Goal: Information Seeking & Learning: Learn about a topic

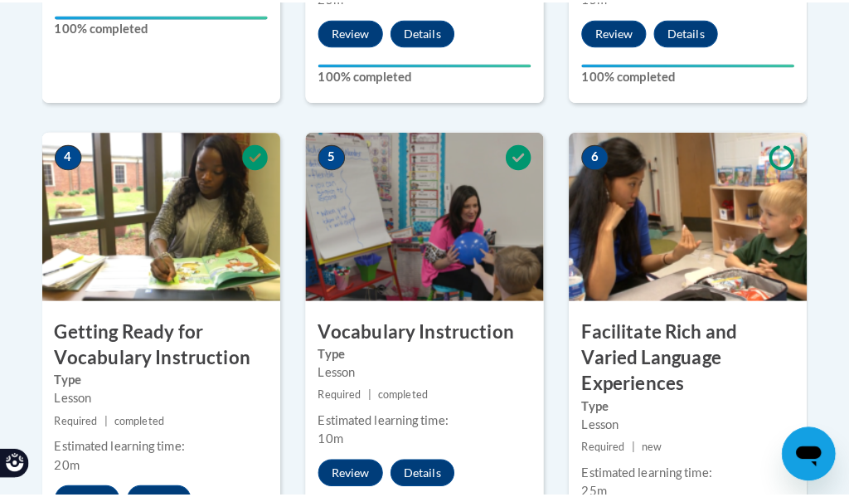
scroll to position [1078, 0]
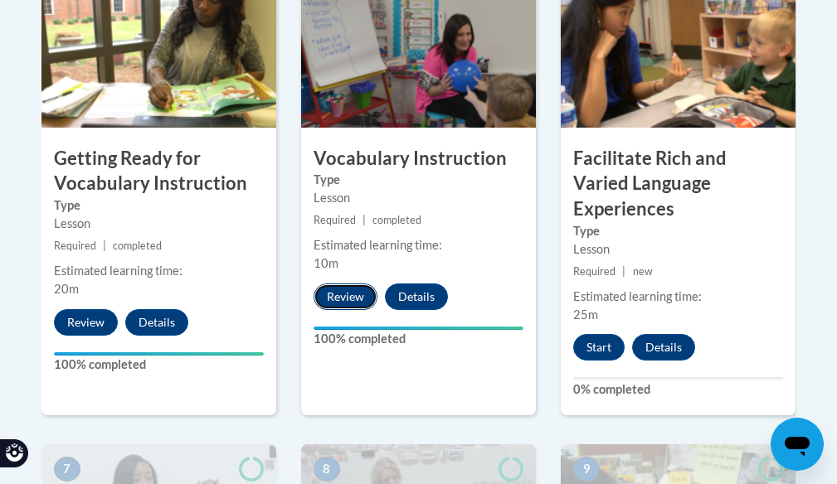
click at [348, 294] on button "Review" at bounding box center [346, 297] width 64 height 27
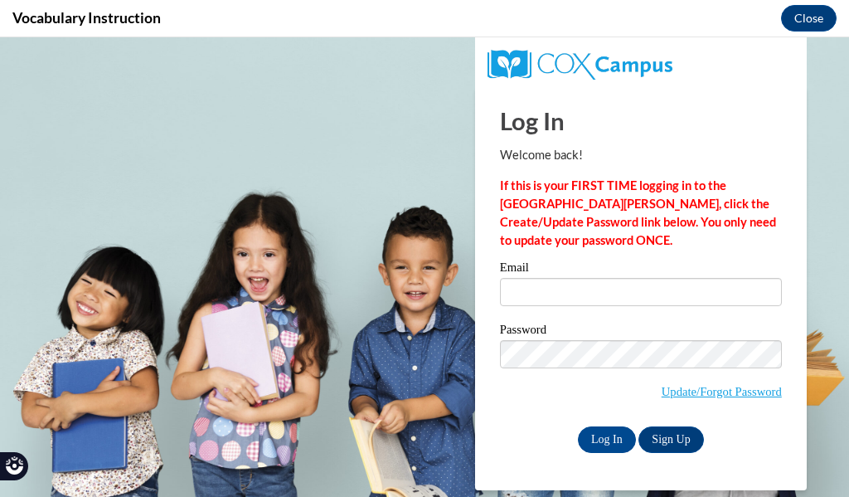
scroll to position [0, 0]
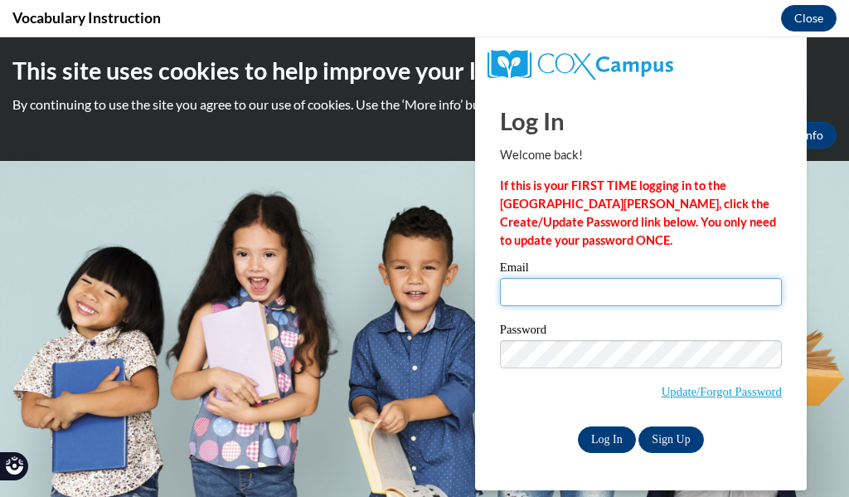
type input "helderss@prescott.k12.wi.us"
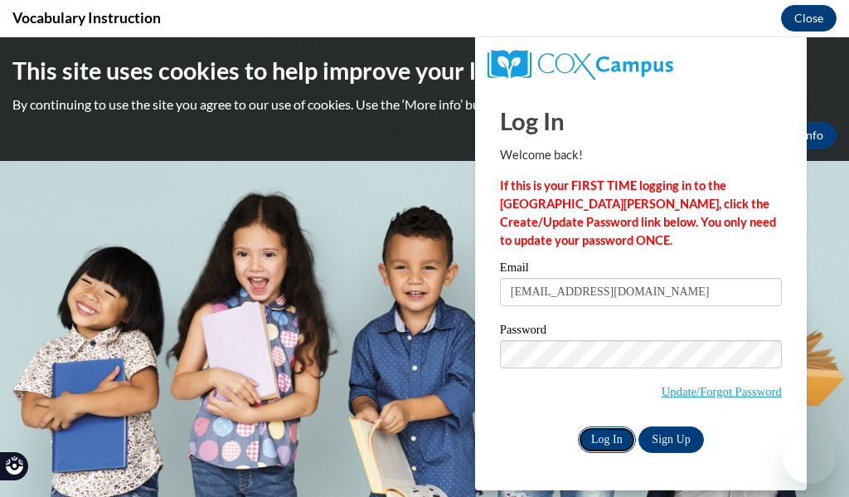
click at [601, 442] on input "Log In" at bounding box center [607, 439] width 58 height 27
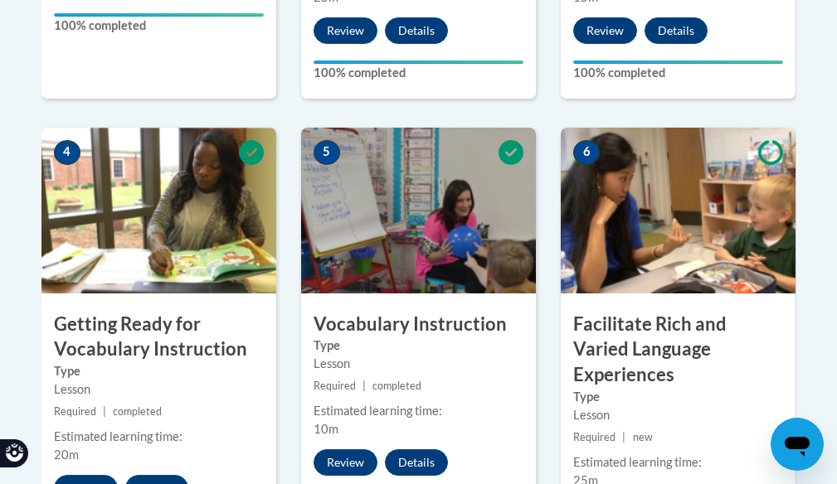
scroll to position [995, 0]
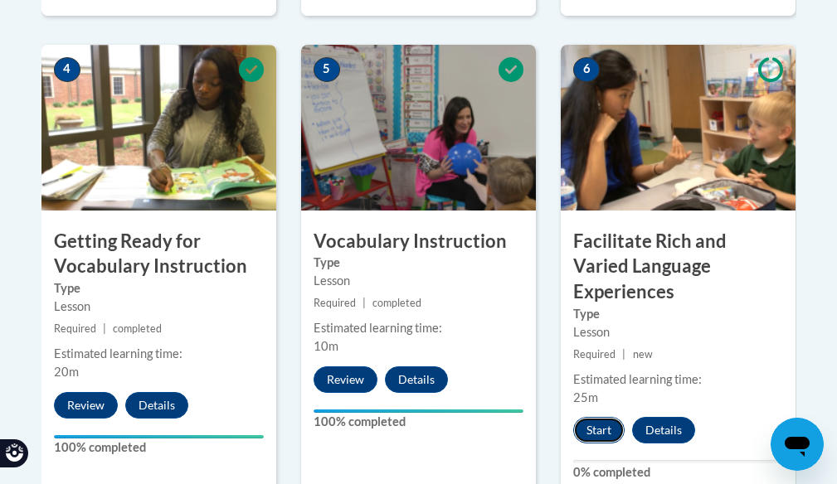
click at [601, 418] on button "Start" at bounding box center [598, 430] width 51 height 27
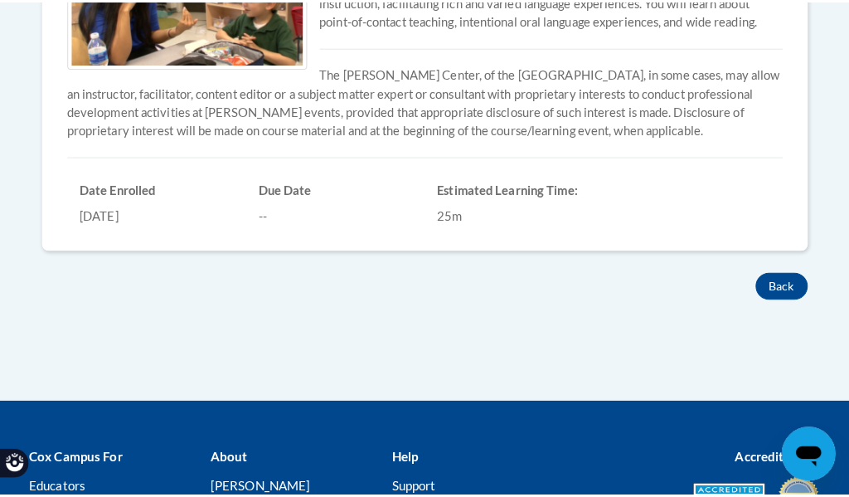
scroll to position [249, 0]
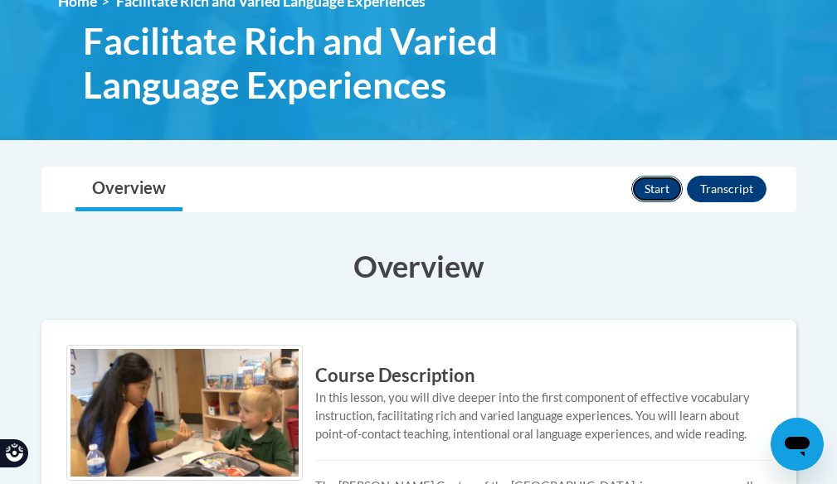
click at [660, 190] on button "Start" at bounding box center [656, 189] width 51 height 27
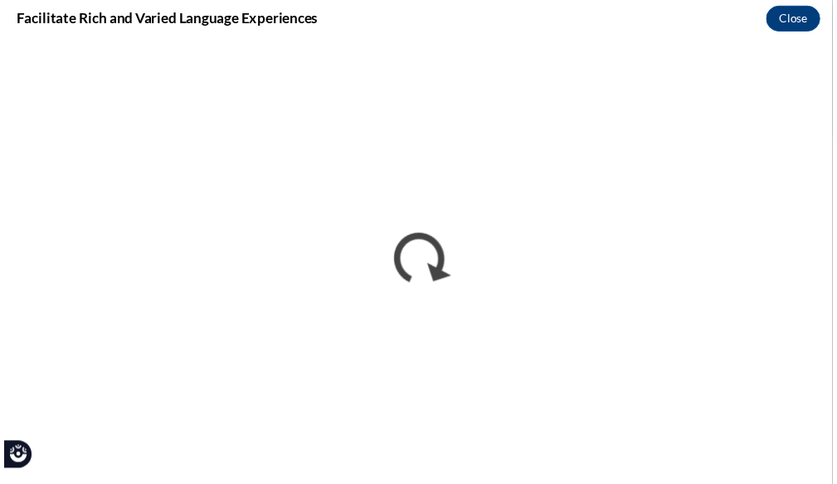
scroll to position [0, 0]
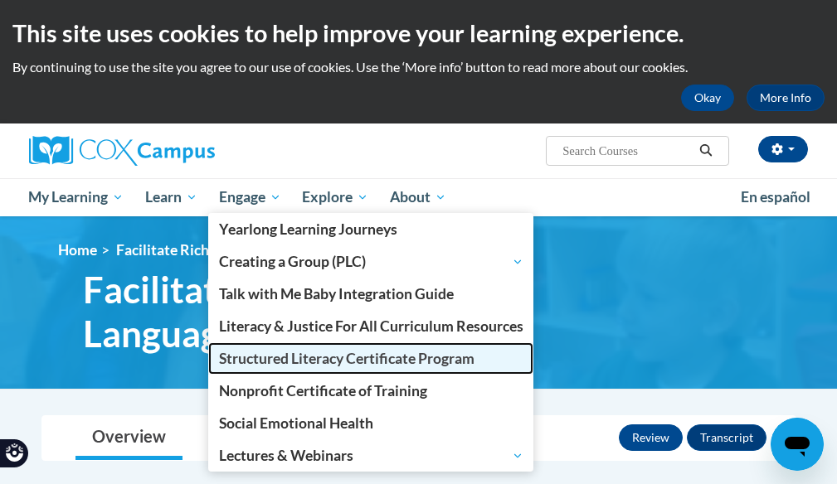
click at [294, 362] on span "Structured Literacy Certificate Program" at bounding box center [346, 358] width 255 height 17
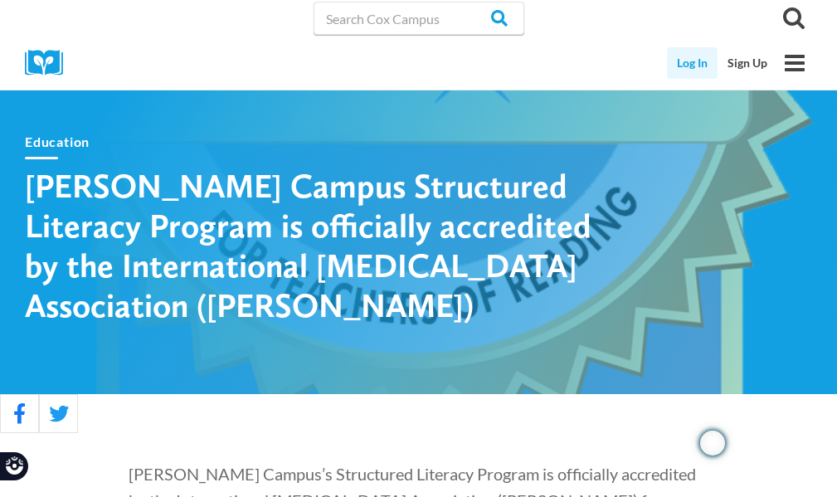
click at [696, 56] on link "Log In" at bounding box center [692, 63] width 51 height 32
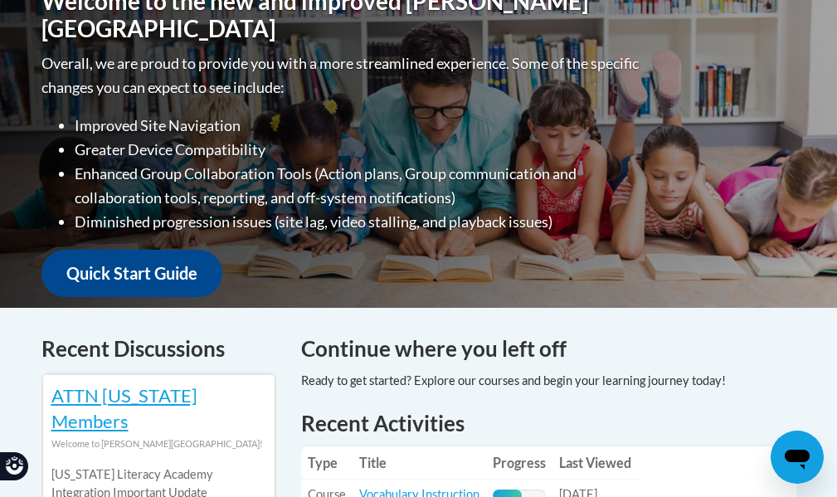
scroll to position [581, 0]
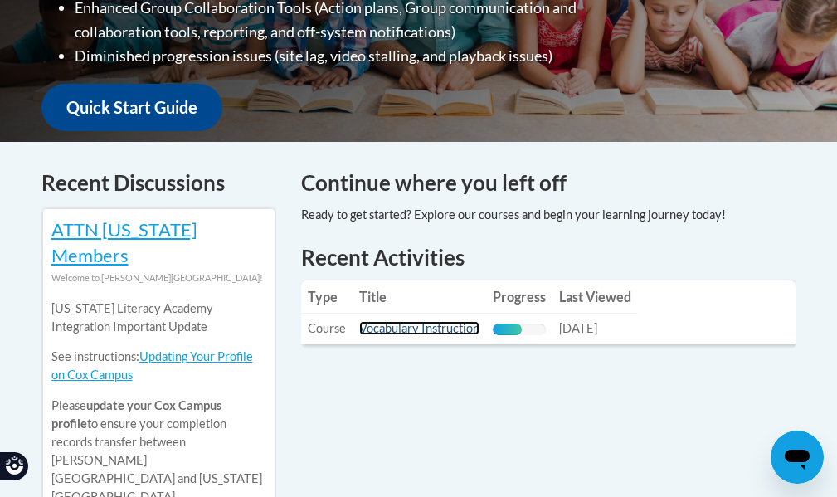
click at [446, 321] on link "Vocabulary Instruction" at bounding box center [419, 328] width 120 height 14
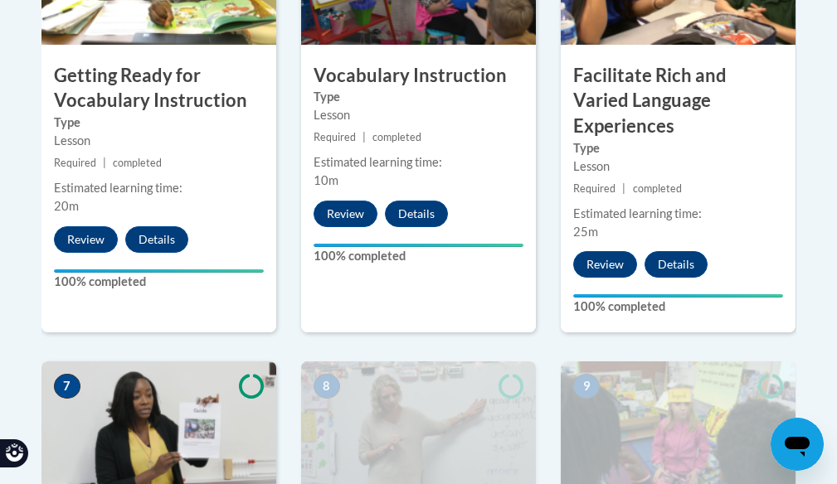
scroll to position [1493, 0]
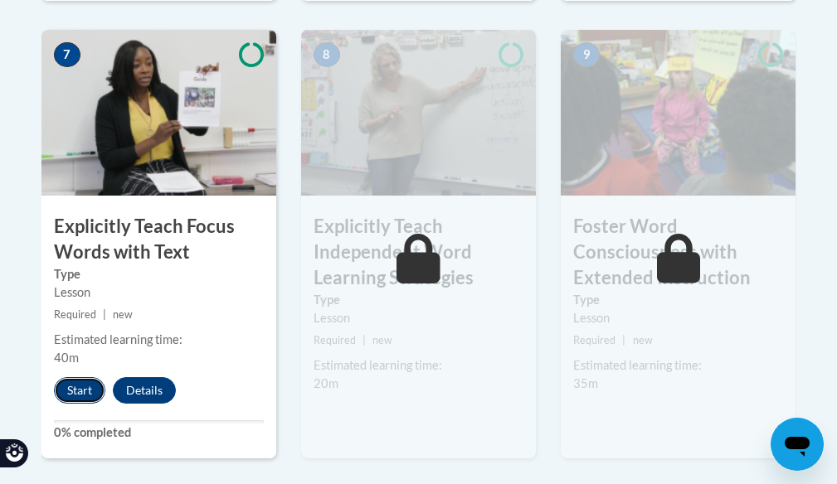
click at [88, 377] on button "Start" at bounding box center [79, 390] width 51 height 27
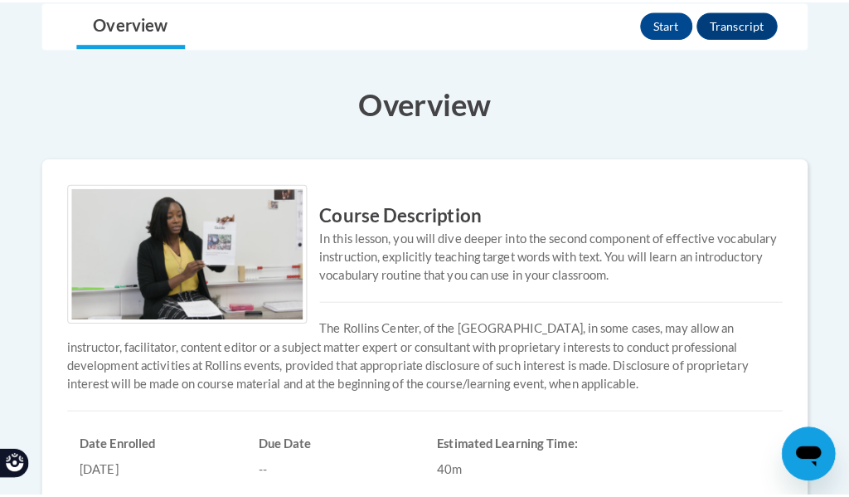
scroll to position [332, 0]
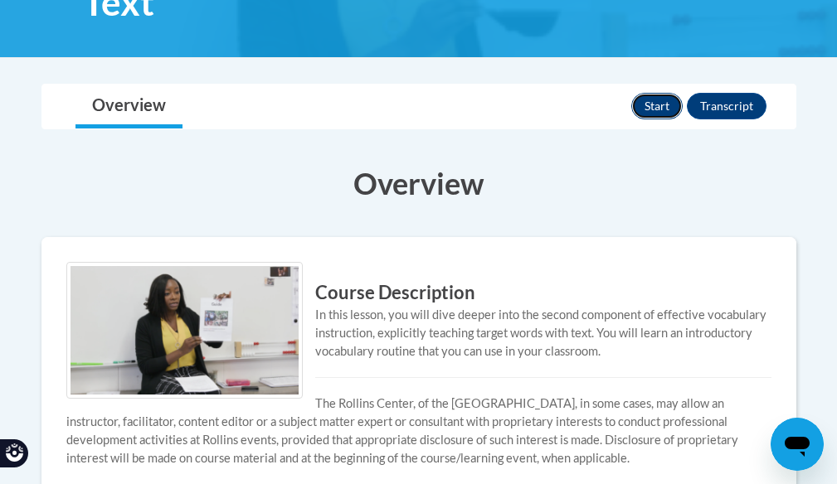
click at [658, 105] on button "Start" at bounding box center [656, 106] width 51 height 27
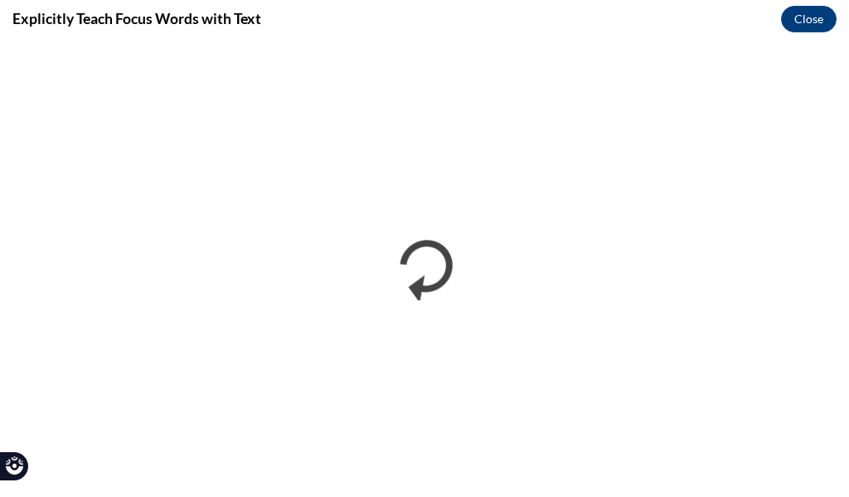
scroll to position [0, 0]
